Goal: Information Seeking & Learning: Stay updated

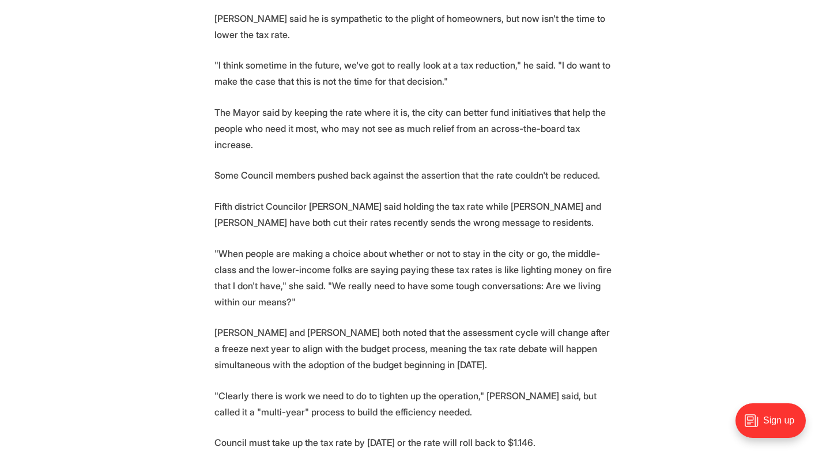
scroll to position [832, 0]
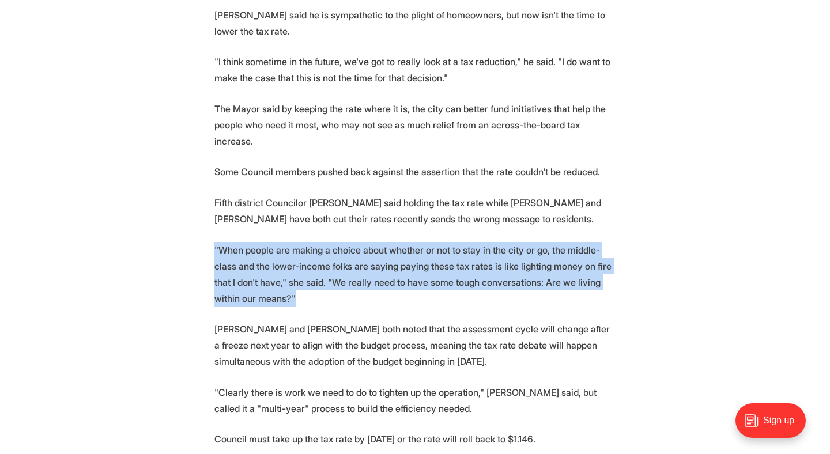
drag, startPoint x: 203, startPoint y: 195, endPoint x: 271, endPoint y: 252, distance: 89.2
click at [271, 252] on section "Richmond's City Council heard a presentation from the city's top executives war…" at bounding box center [415, 331] width 830 height 1406
copy p ""When people are making a choice about whether or not to stay in the city or go…"
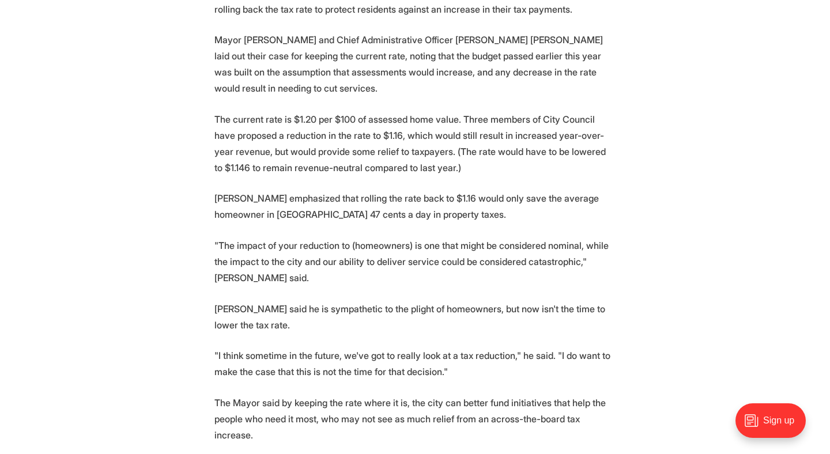
scroll to position [0, 0]
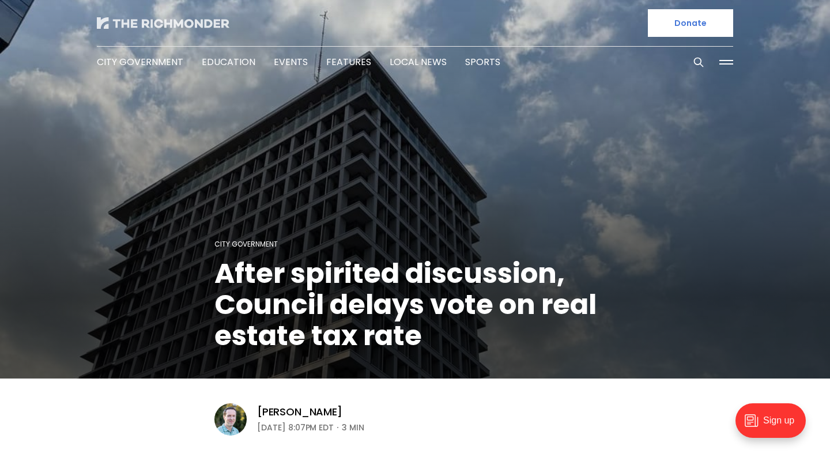
click at [185, 21] on img at bounding box center [163, 23] width 133 height 12
